Goal: Transaction & Acquisition: Download file/media

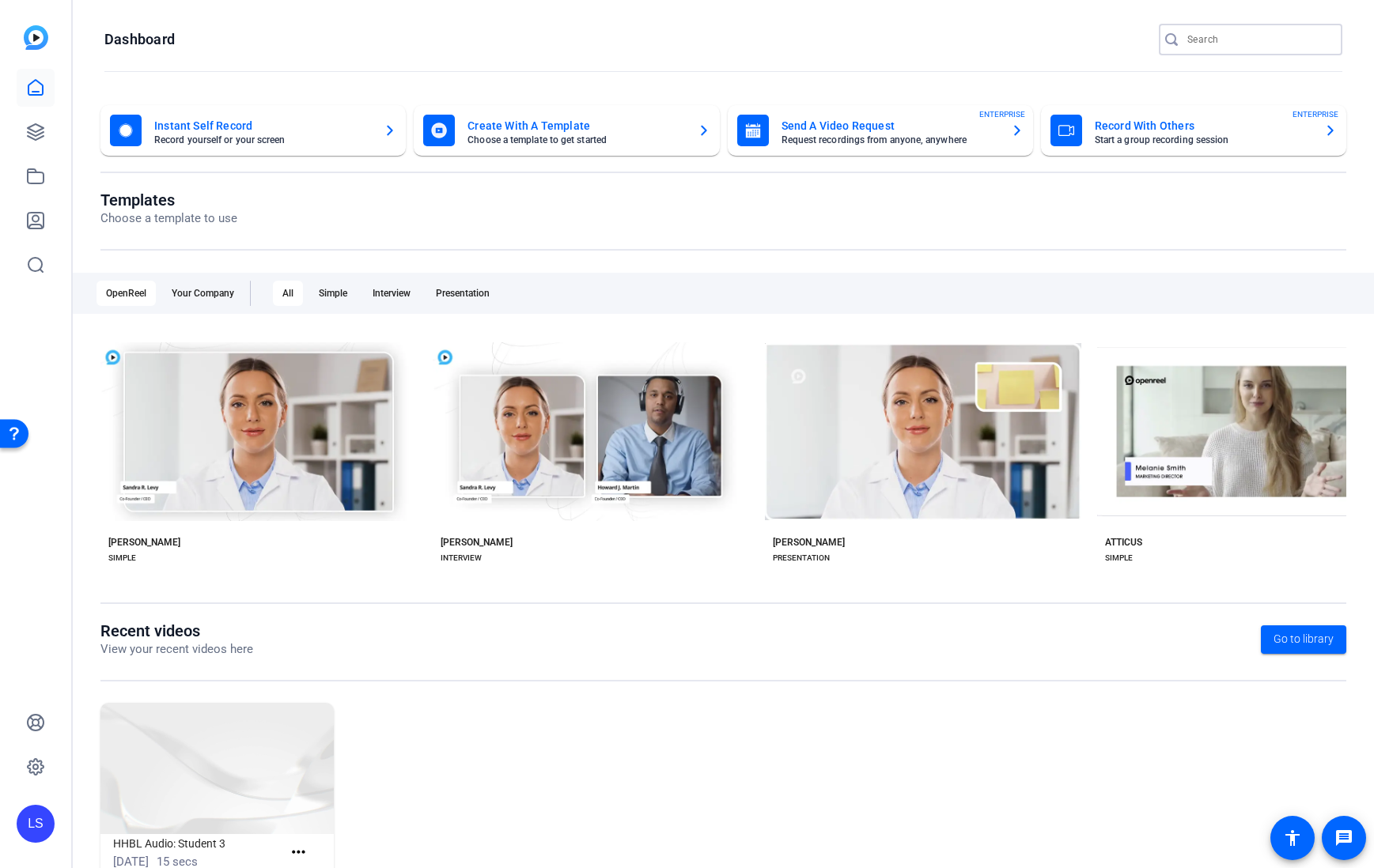
click at [1223, 47] on input "Search" at bounding box center [1258, 39] width 142 height 19
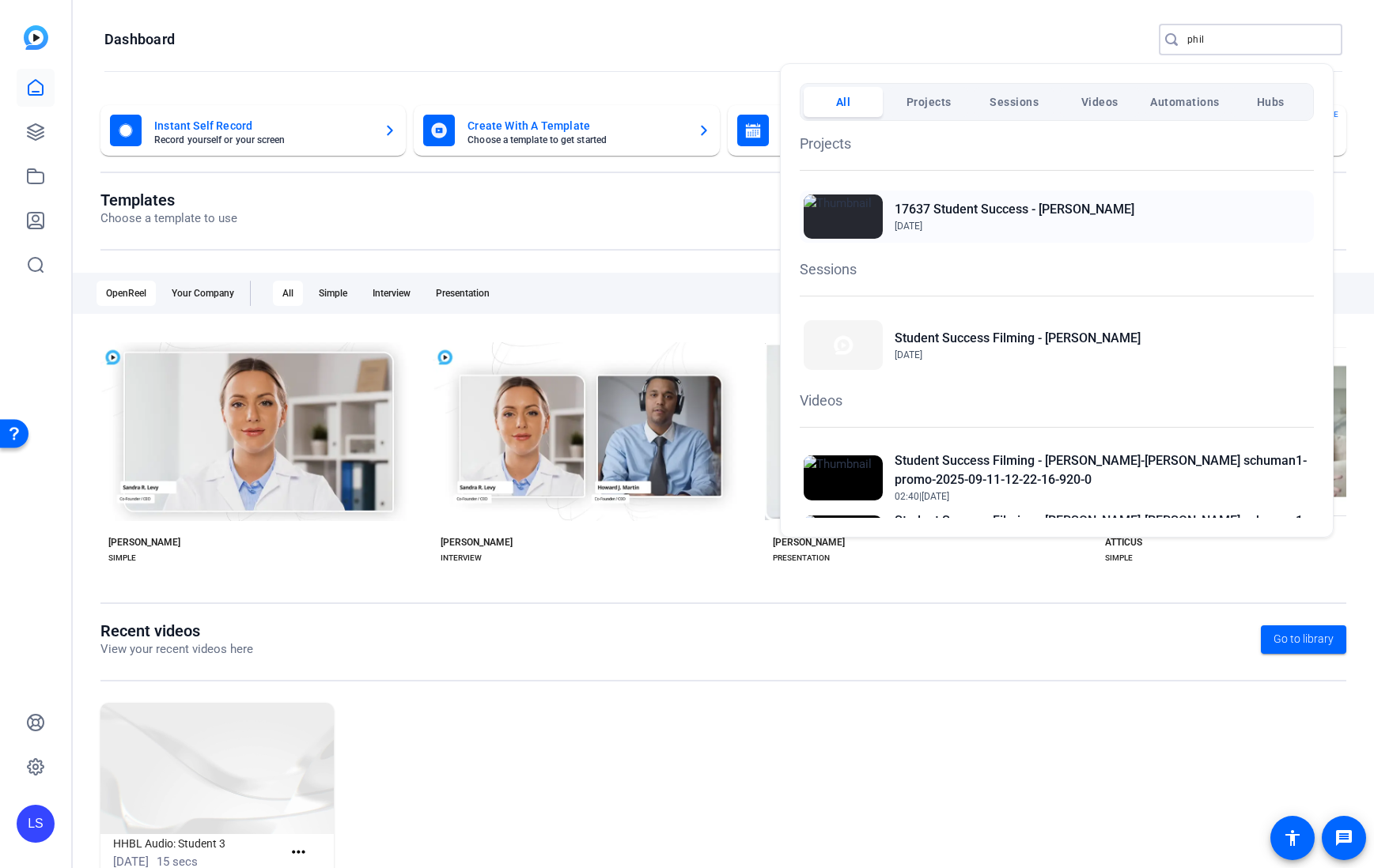
type input "phil"
click at [993, 203] on h2 "17637 Student Success - [PERSON_NAME]" at bounding box center [1015, 209] width 240 height 19
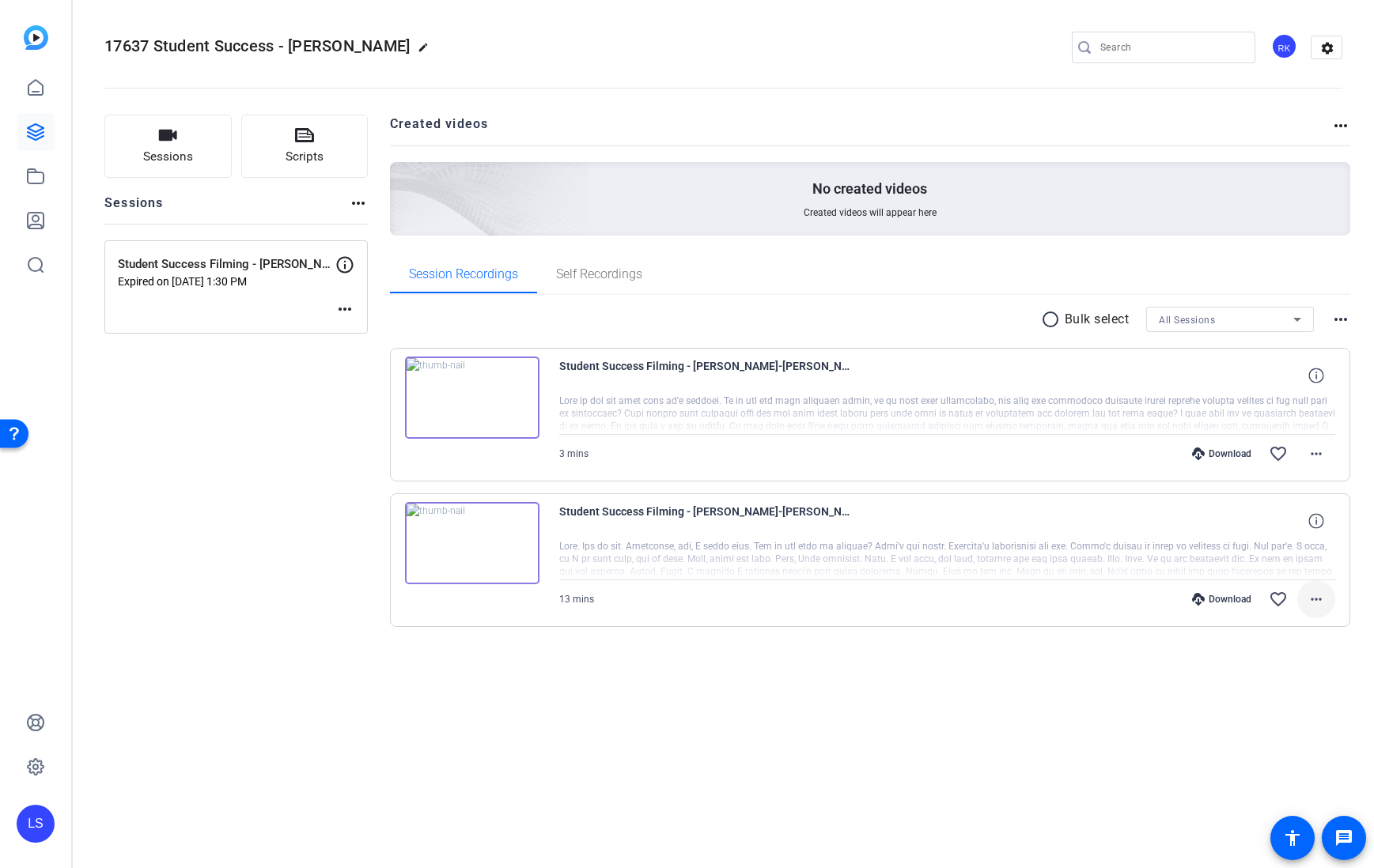
click at [1317, 599] on mat-icon "more_horiz" at bounding box center [1315, 599] width 19 height 19
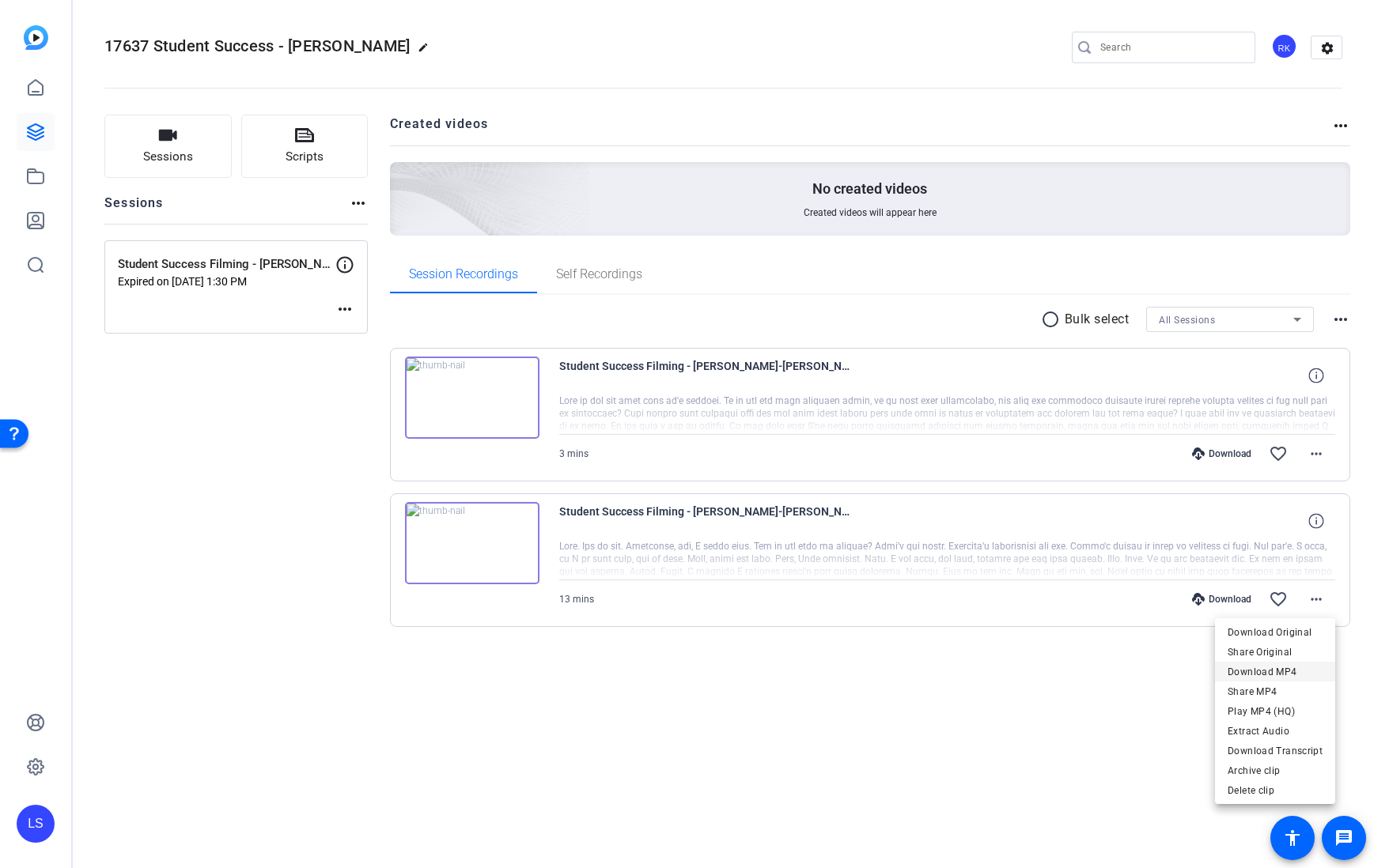
click at [1284, 671] on span "Download MP4" at bounding box center [1275, 672] width 95 height 19
